Goal: Check status

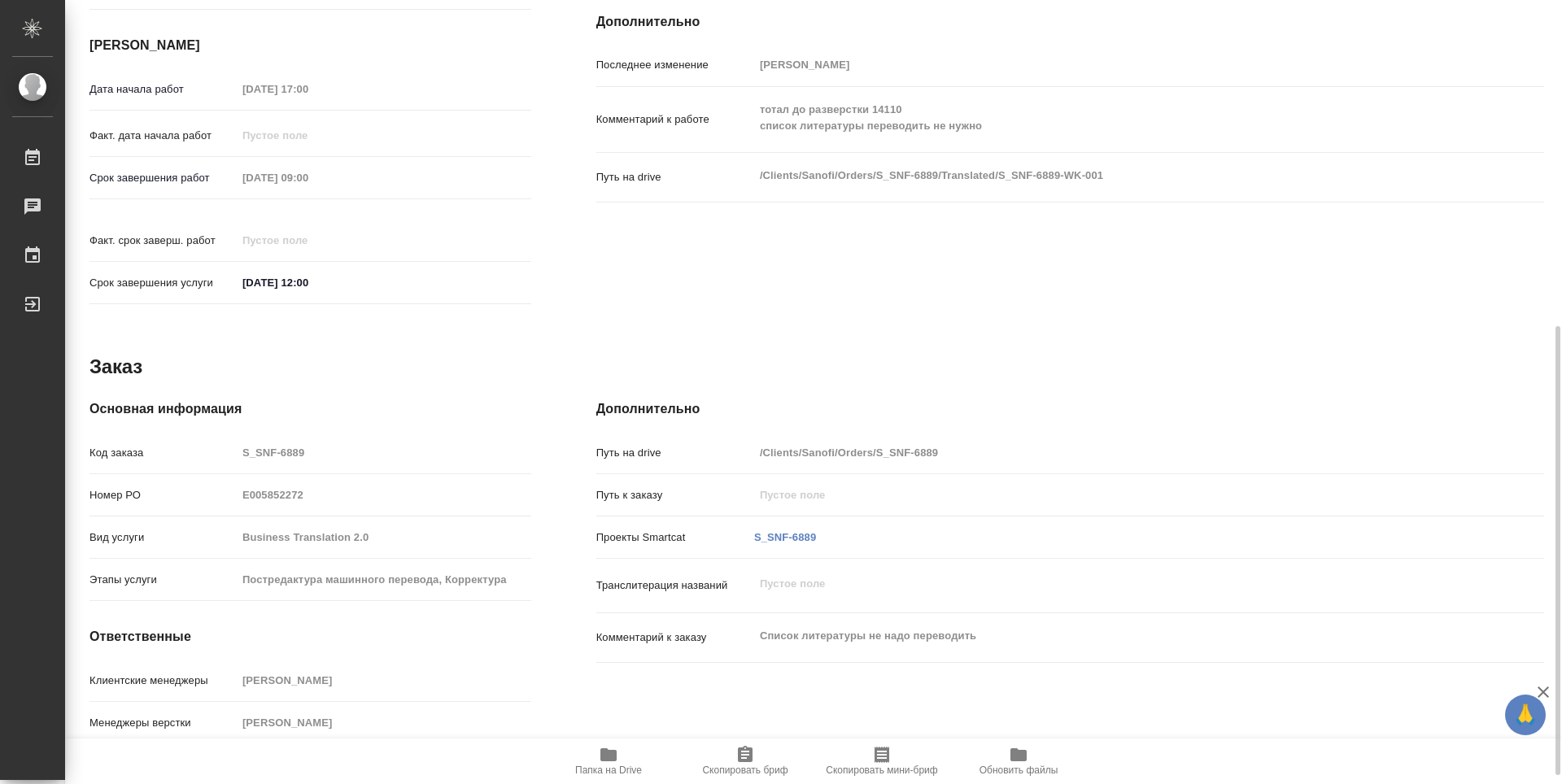
scroll to position [584, 0]
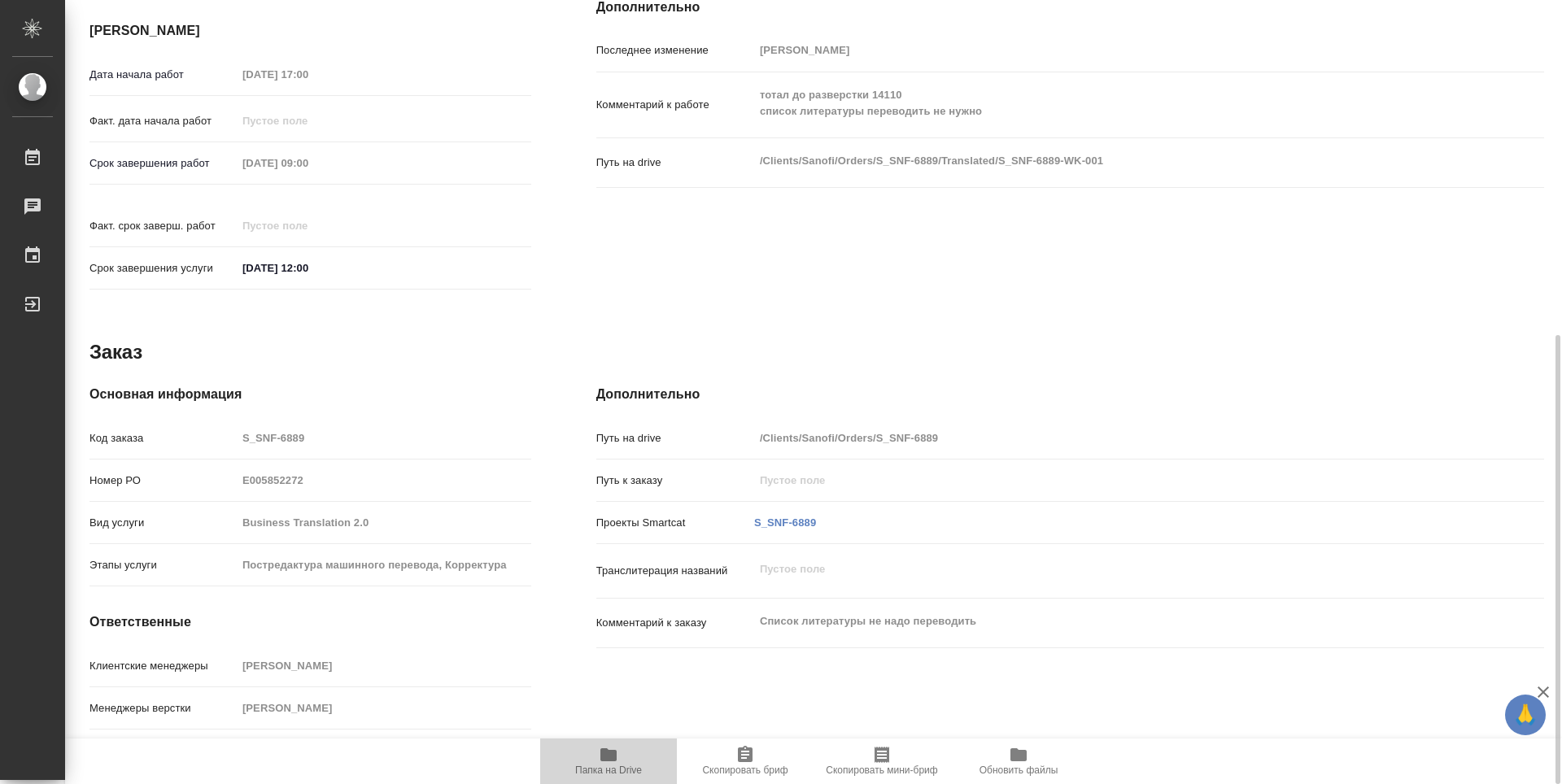
click at [619, 749] on span "Папка на Drive" at bounding box center [608, 761] width 117 height 31
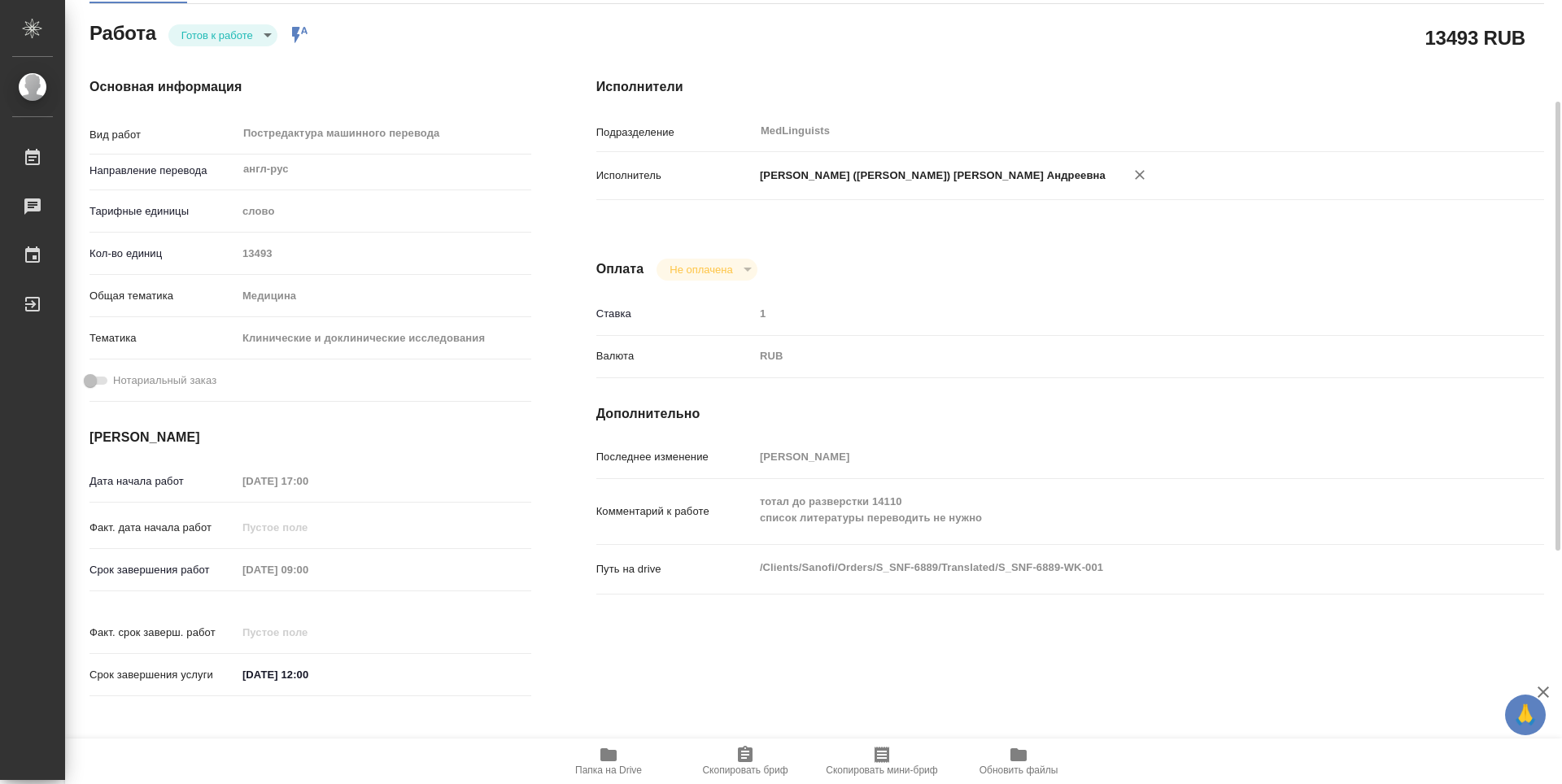
scroll to position [15, 0]
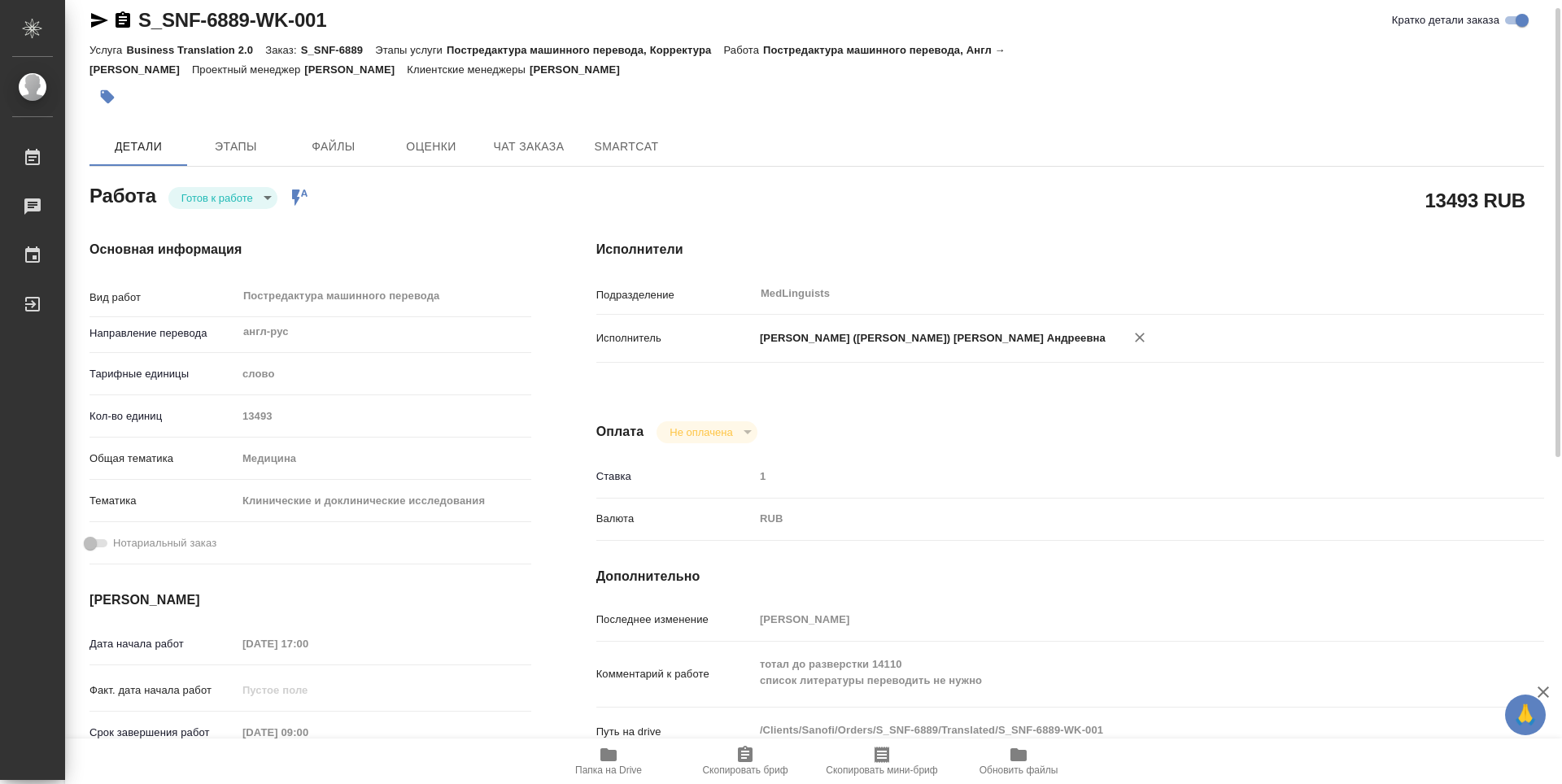
click at [266, 172] on body "🙏 .cls-1 fill:#fff; AWATERA [PERSON_NAME] 0 Чаты График Выйти S_SNF-6889-WK-001…" at bounding box center [781, 392] width 1562 height 784
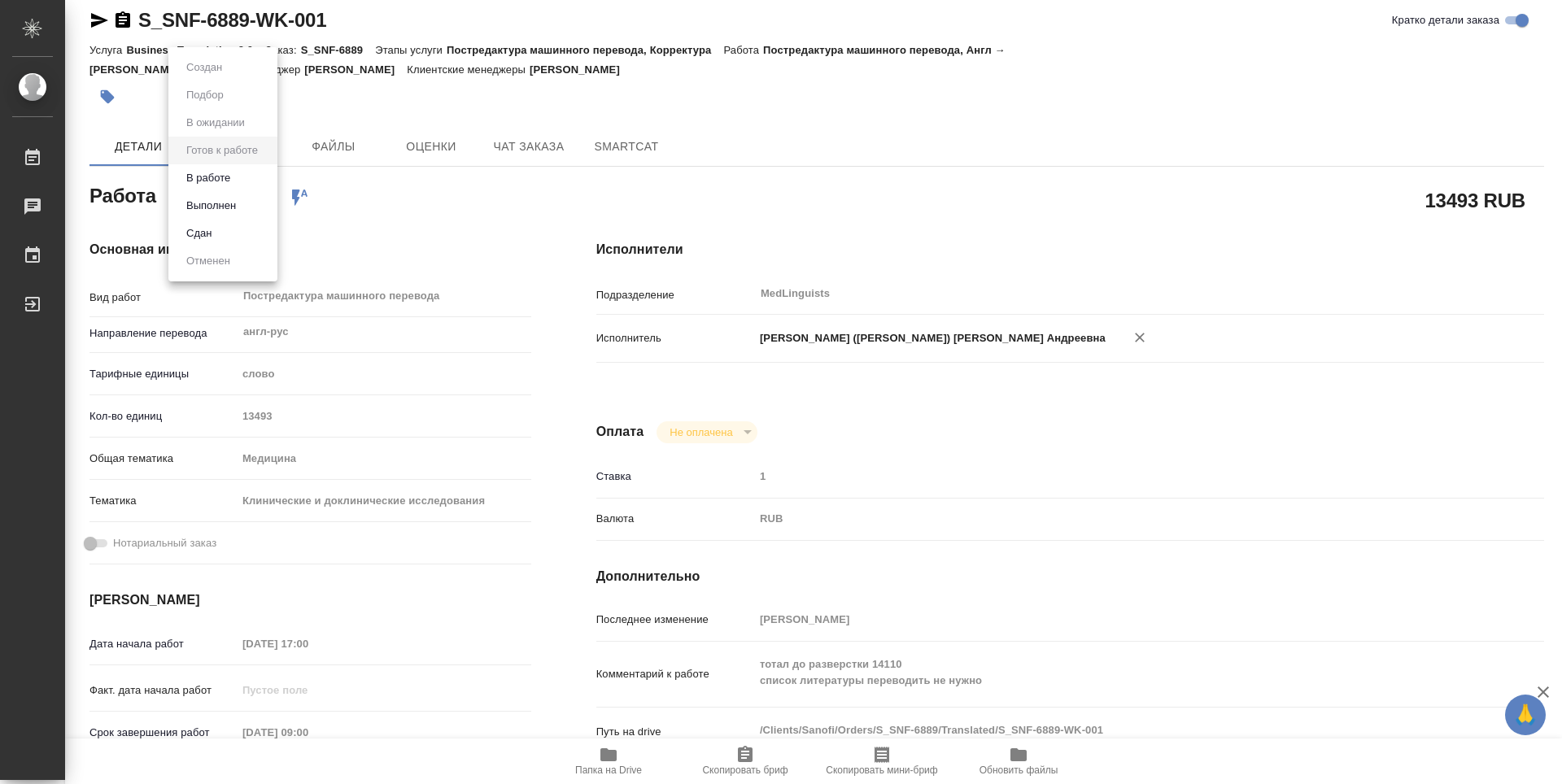
click at [244, 206] on li "Выполнен" at bounding box center [223, 206] width 109 height 27
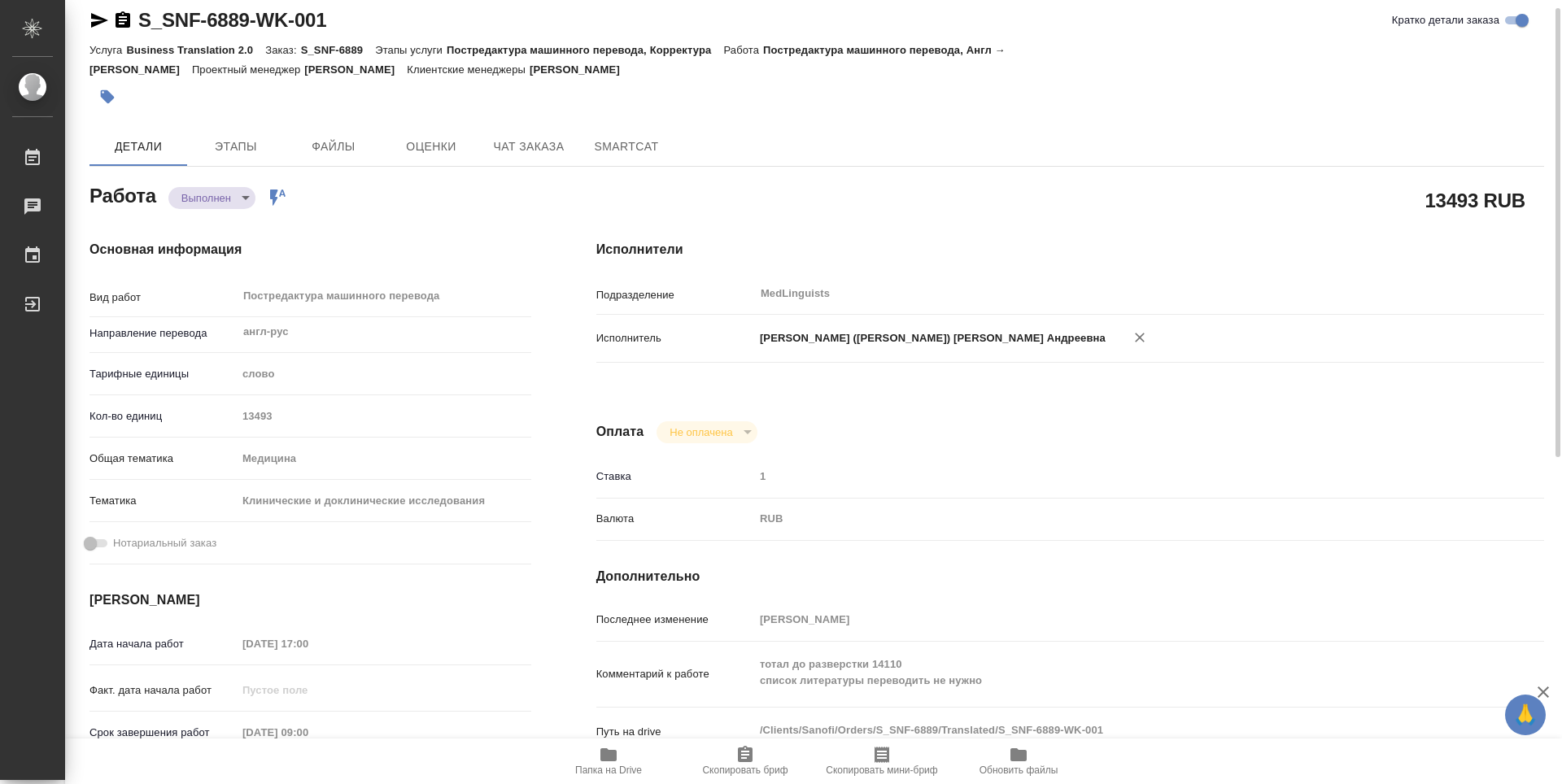
type textarea "x"
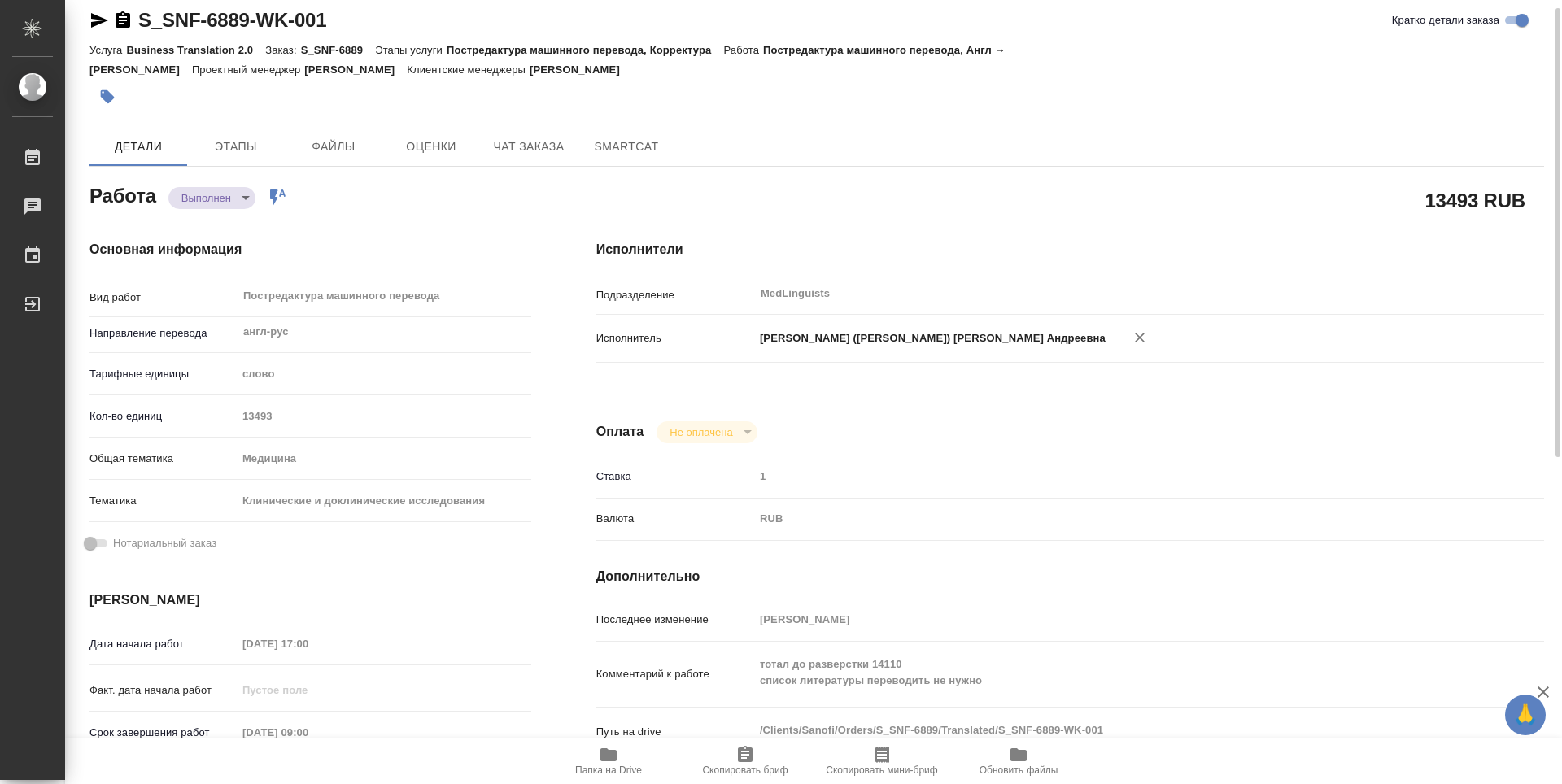
type textarea "x"
